Goal: Find contact information: Find contact information

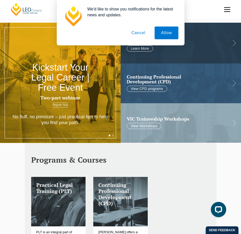
click at [144, 33] on button "Cancel" at bounding box center [138, 33] width 27 height 13
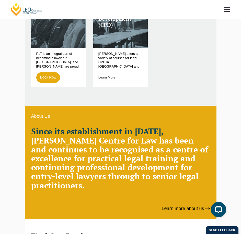
scroll to position [51, 0]
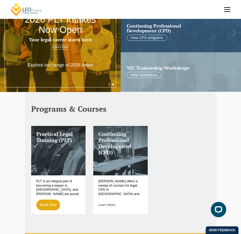
click at [230, 11] on link at bounding box center [226, 9] width 19 height 19
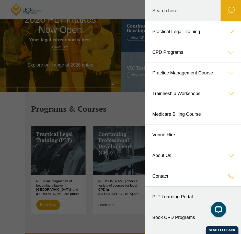
click at [171, 175] on link "Contact" at bounding box center [193, 176] width 96 height 20
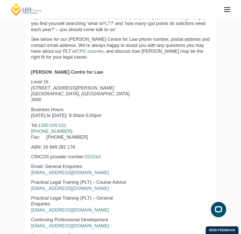
scroll to position [153, 0]
